Goal: Find specific page/section: Find specific page/section

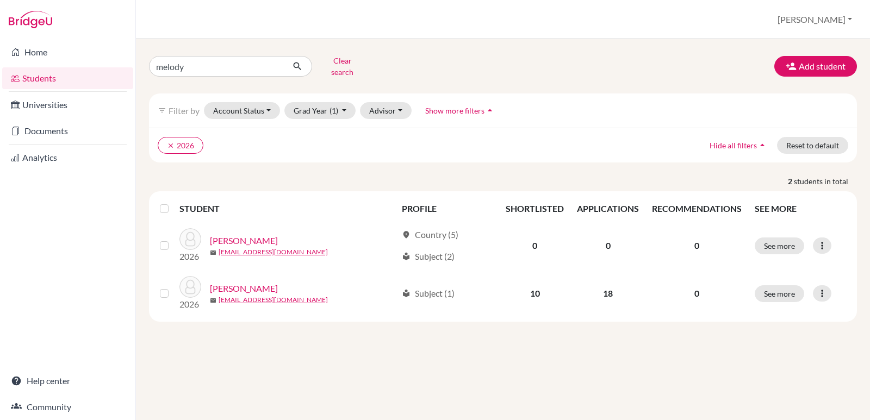
click at [33, 78] on link "Students" at bounding box center [67, 78] width 131 height 22
click at [39, 127] on link "Documents" at bounding box center [67, 131] width 131 height 22
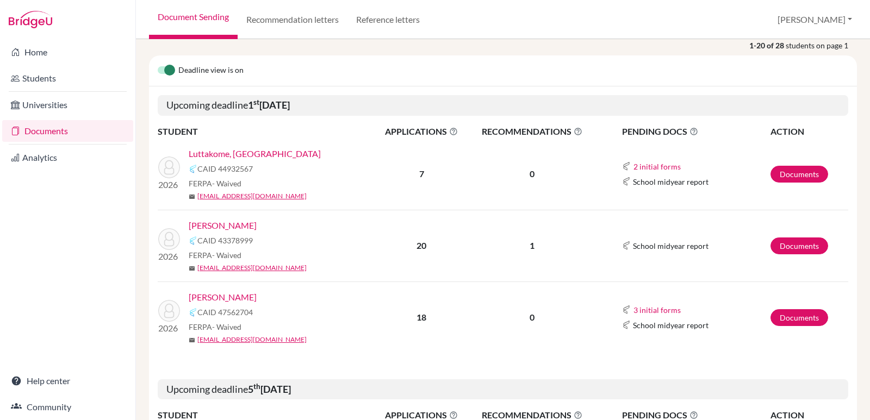
scroll to position [121, 0]
